Goal: Use online tool/utility

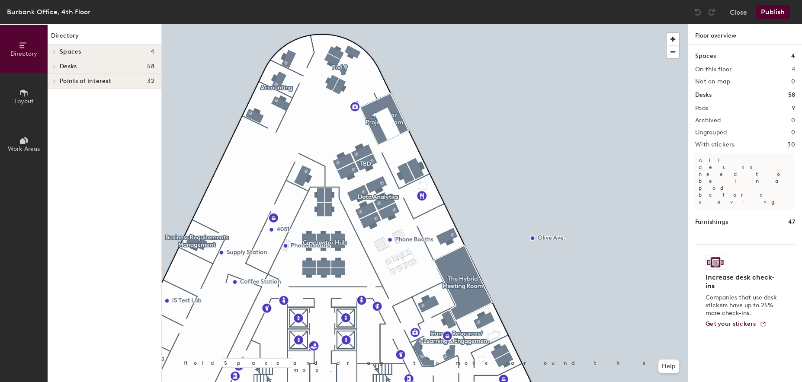
click at [55, 68] on icon at bounding box center [54, 66] width 3 height 4
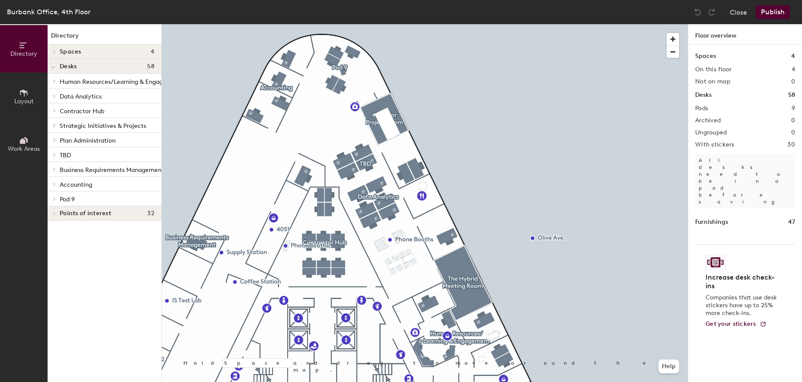
click at [28, 99] on span "Layout" at bounding box center [23, 101] width 19 height 7
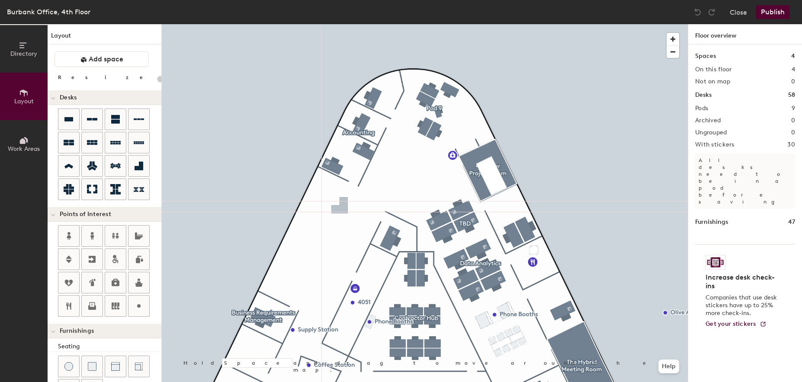
click at [340, 208] on div "Directory Layout Work Areas Layout Add space Resize Desks Points of Interest Fu…" at bounding box center [401, 203] width 802 height 358
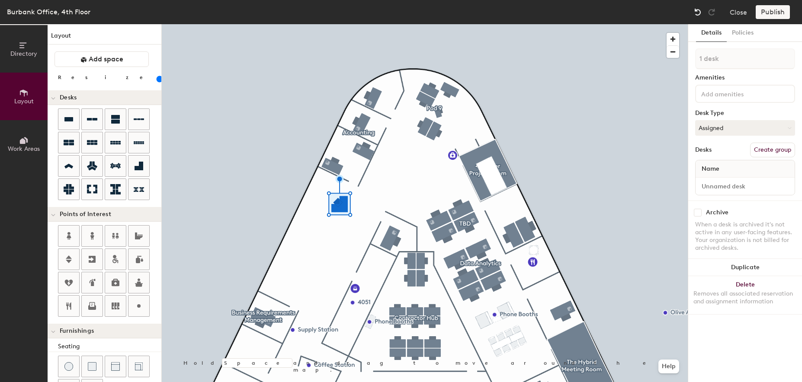
click at [701, 10] on img at bounding box center [698, 12] width 9 height 9
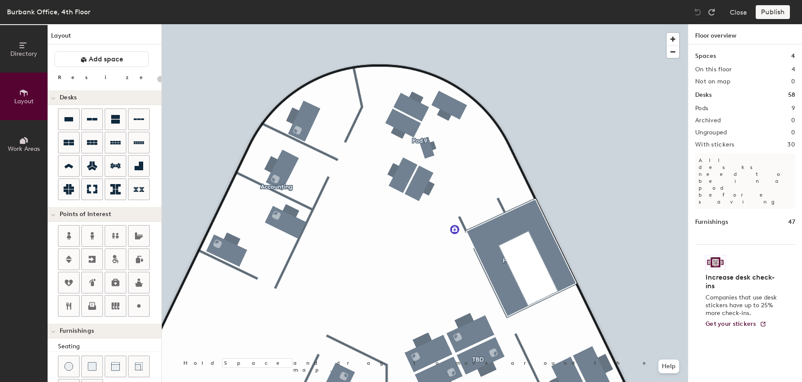
click at [729, 10] on div "Close Publish" at bounding box center [743, 12] width 104 height 14
click at [740, 16] on button "Close" at bounding box center [738, 12] width 17 height 14
type input "20"
